Goal: Information Seeking & Learning: Learn about a topic

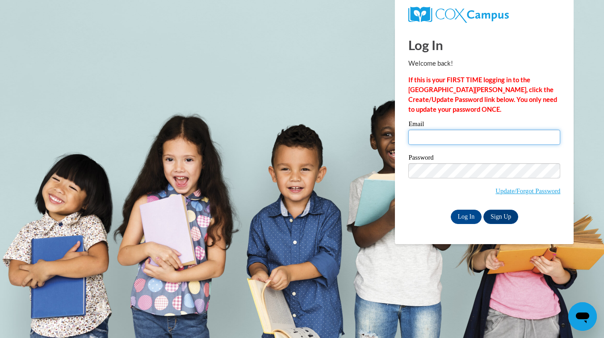
click at [420, 137] on input "Email" at bounding box center [484, 137] width 152 height 15
type input "[EMAIL_ADDRESS][PERSON_NAME][DOMAIN_NAME]"
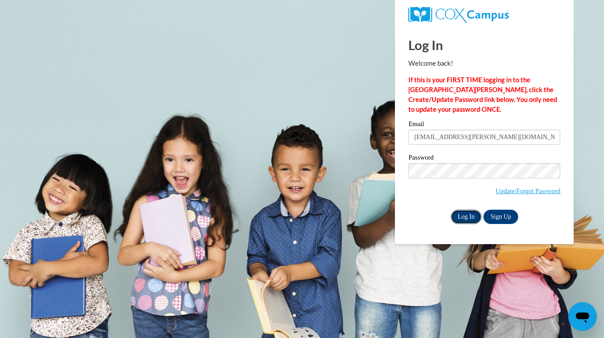
click at [470, 214] on input "Log In" at bounding box center [466, 217] width 31 height 14
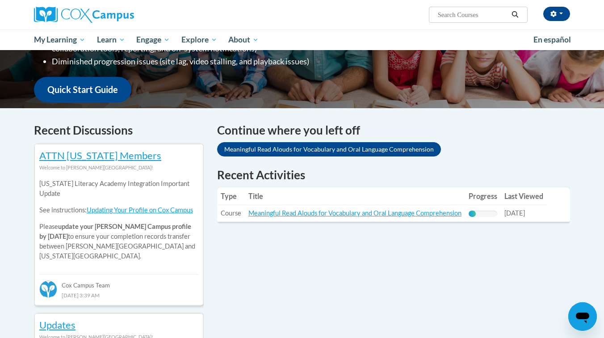
scroll to position [206, 0]
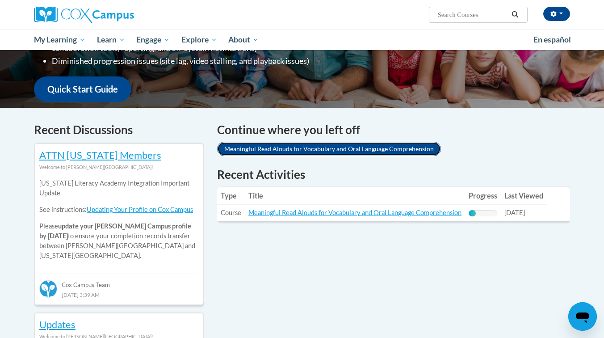
click at [350, 150] on link "Meaningful Read Alouds for Vocabulary and Oral Language Comprehension" at bounding box center [329, 149] width 224 height 14
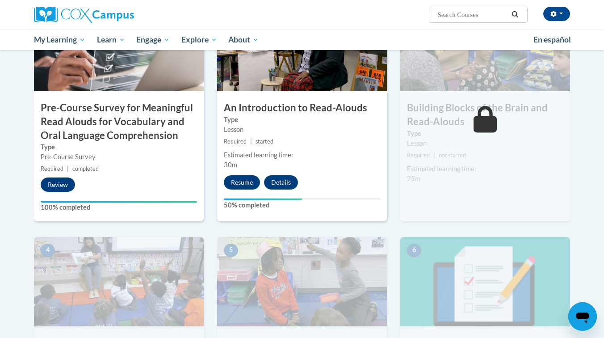
scroll to position [240, 0]
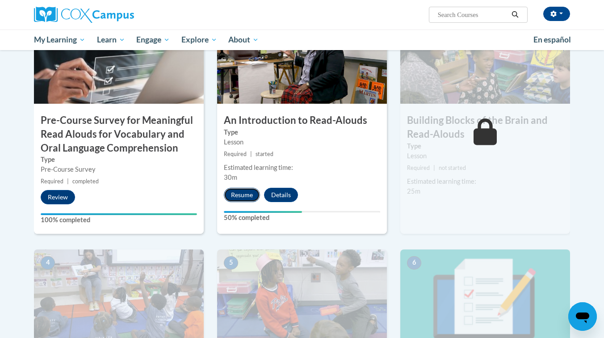
click at [248, 199] on button "Resume" at bounding box center [242, 195] width 36 height 14
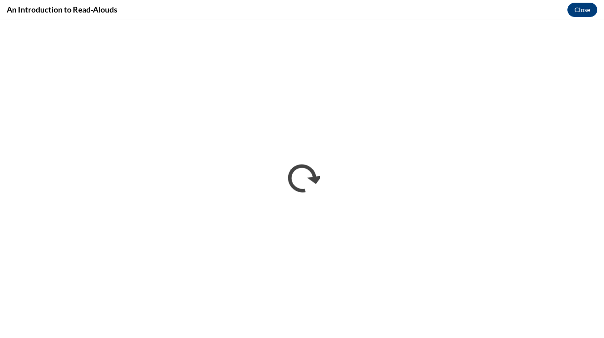
scroll to position [0, 0]
